Goal: Task Accomplishment & Management: Complete application form

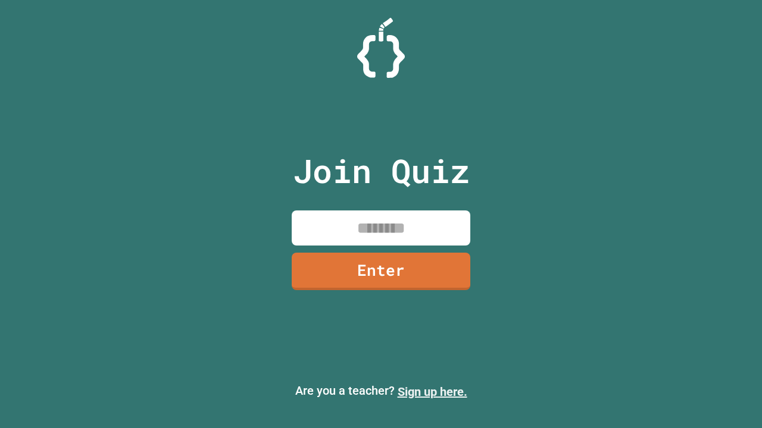
click at [432, 392] on link "Sign up here." at bounding box center [433, 392] width 70 height 14
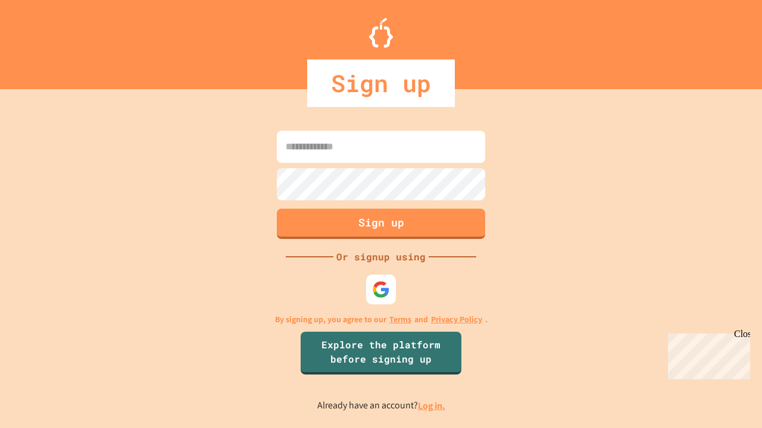
click at [432, 406] on link "Log in." at bounding box center [431, 406] width 27 height 12
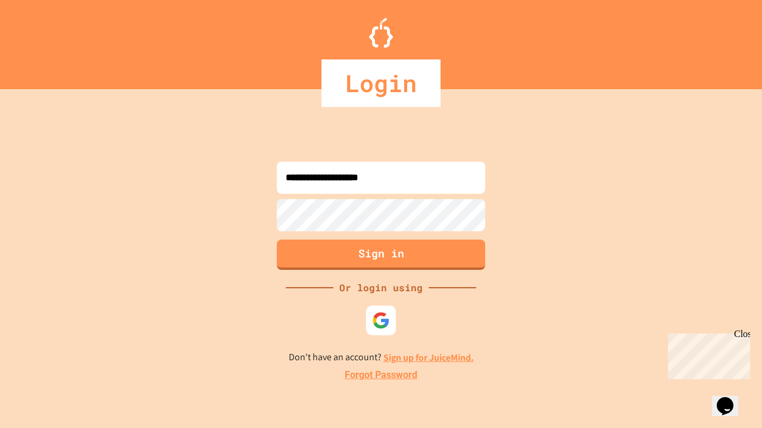
type input "**********"
